Goal: Download file/media

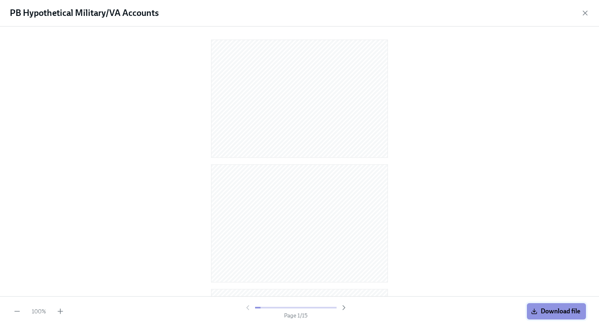
click at [489, 274] on span "Download file" at bounding box center [557, 311] width 48 height 8
click at [538, 314] on span "Download file" at bounding box center [557, 311] width 48 height 8
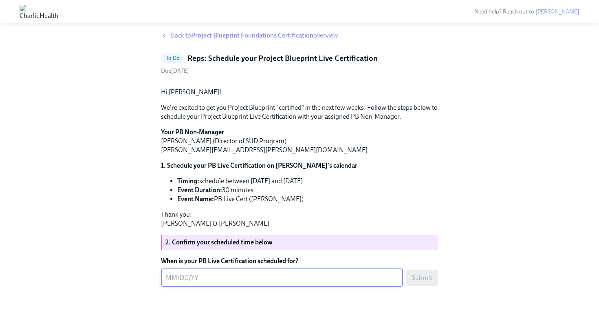
scroll to position [78, 0]
type textarea "[DATE]"
click at [421, 281] on span "Submit" at bounding box center [422, 277] width 20 height 8
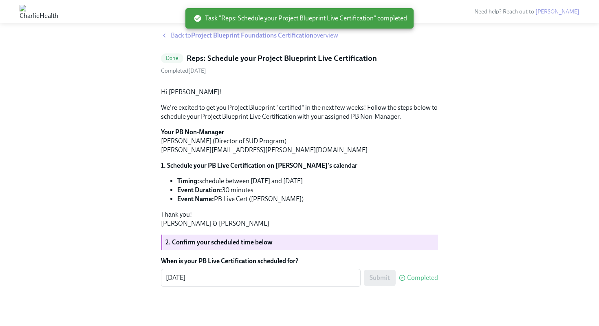
scroll to position [0, 0]
